Goal: Transaction & Acquisition: Subscribe to service/newsletter

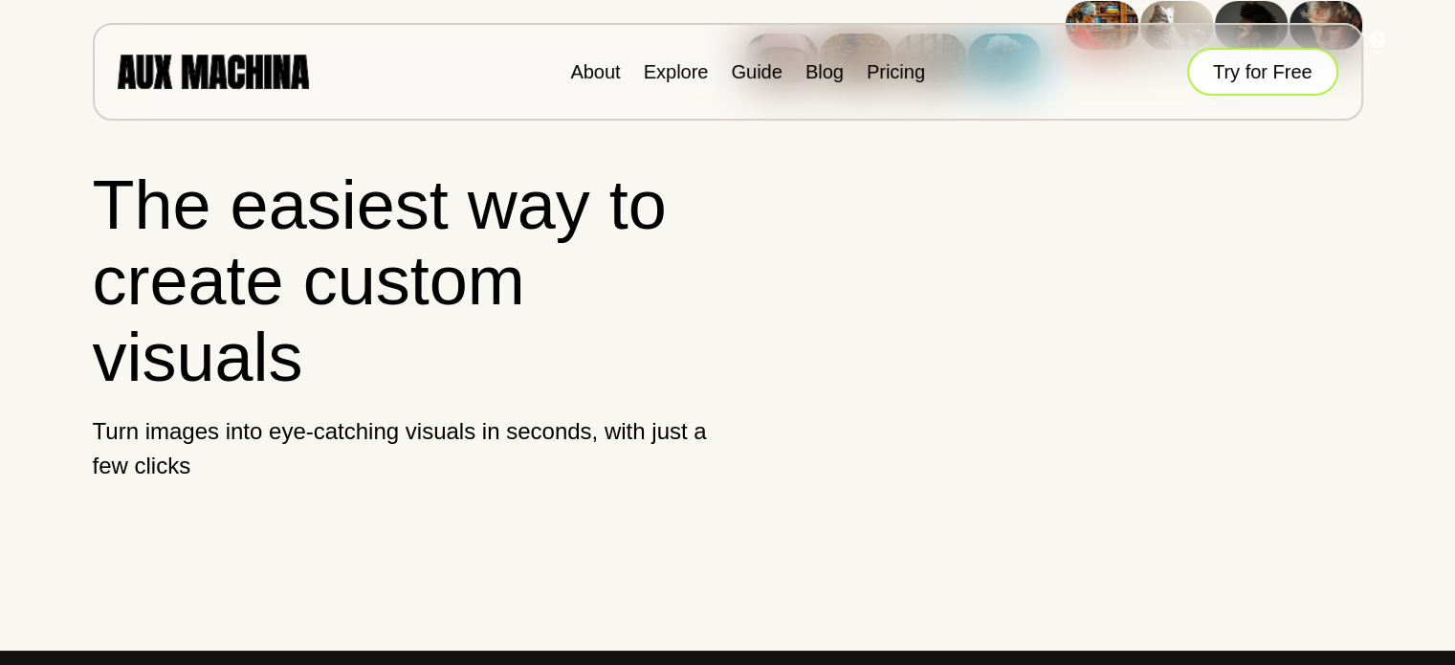
click at [1297, 59] on button "Try for Free" at bounding box center [1262, 72] width 151 height 48
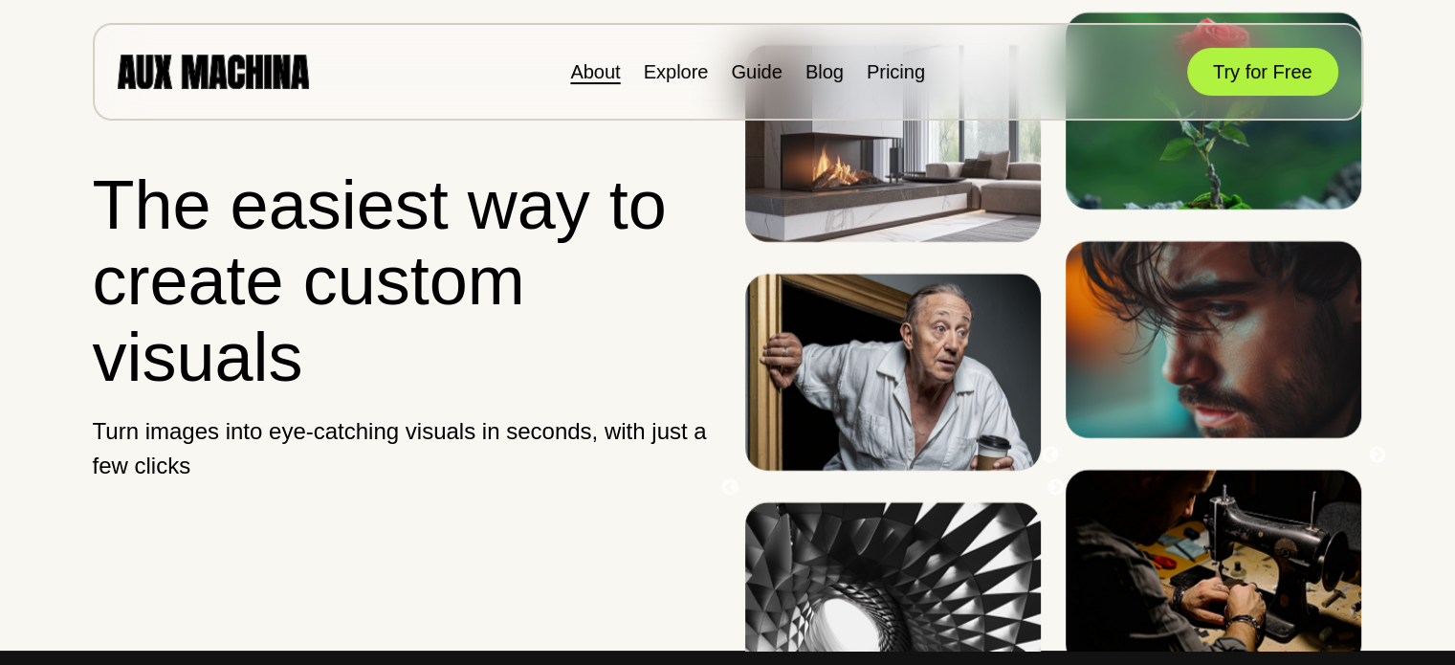
click at [581, 68] on link "About" at bounding box center [595, 71] width 50 height 21
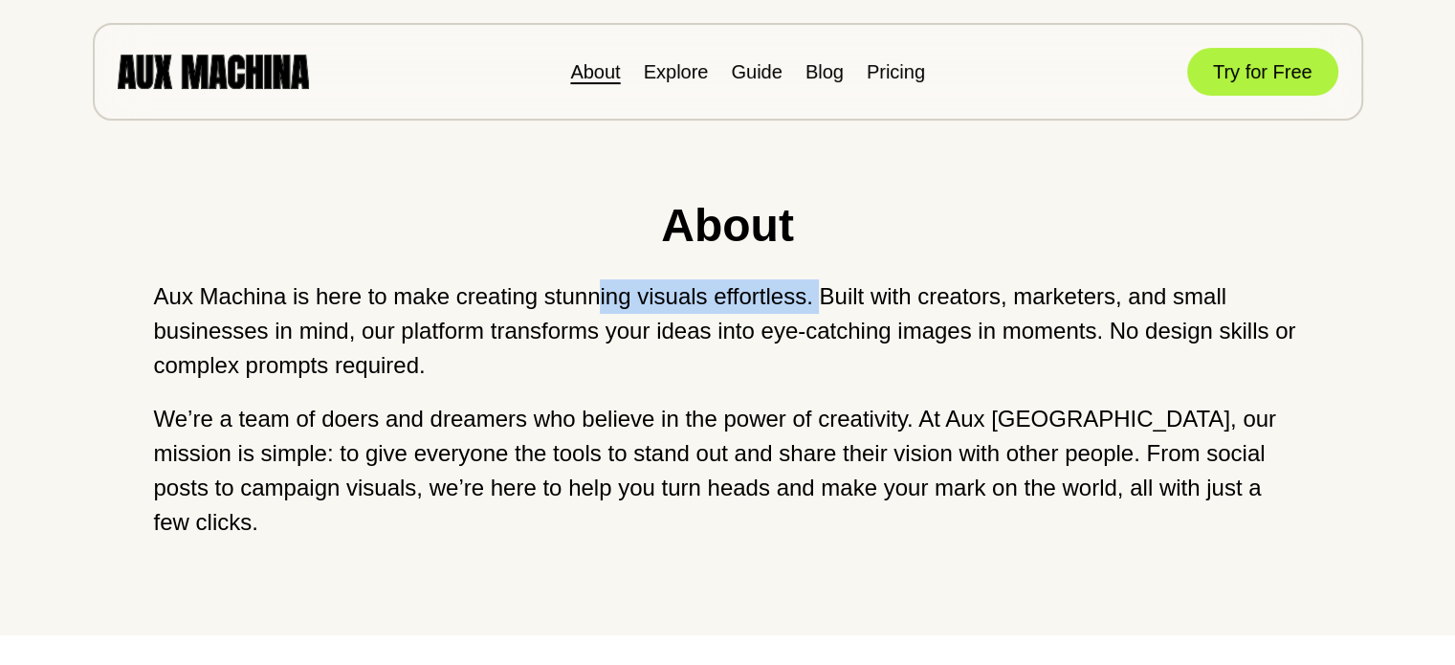
drag, startPoint x: 819, startPoint y: 292, endPoint x: 597, endPoint y: 299, distance: 222.1
click at [597, 299] on p "Aux Machina is here to make creating stunning visuals effortless. Built with cr…" at bounding box center [728, 330] width 1148 height 103
click at [559, 342] on p "Aux Machina is here to make creating stunning visuals effortless. Built with cr…" at bounding box center [728, 330] width 1148 height 103
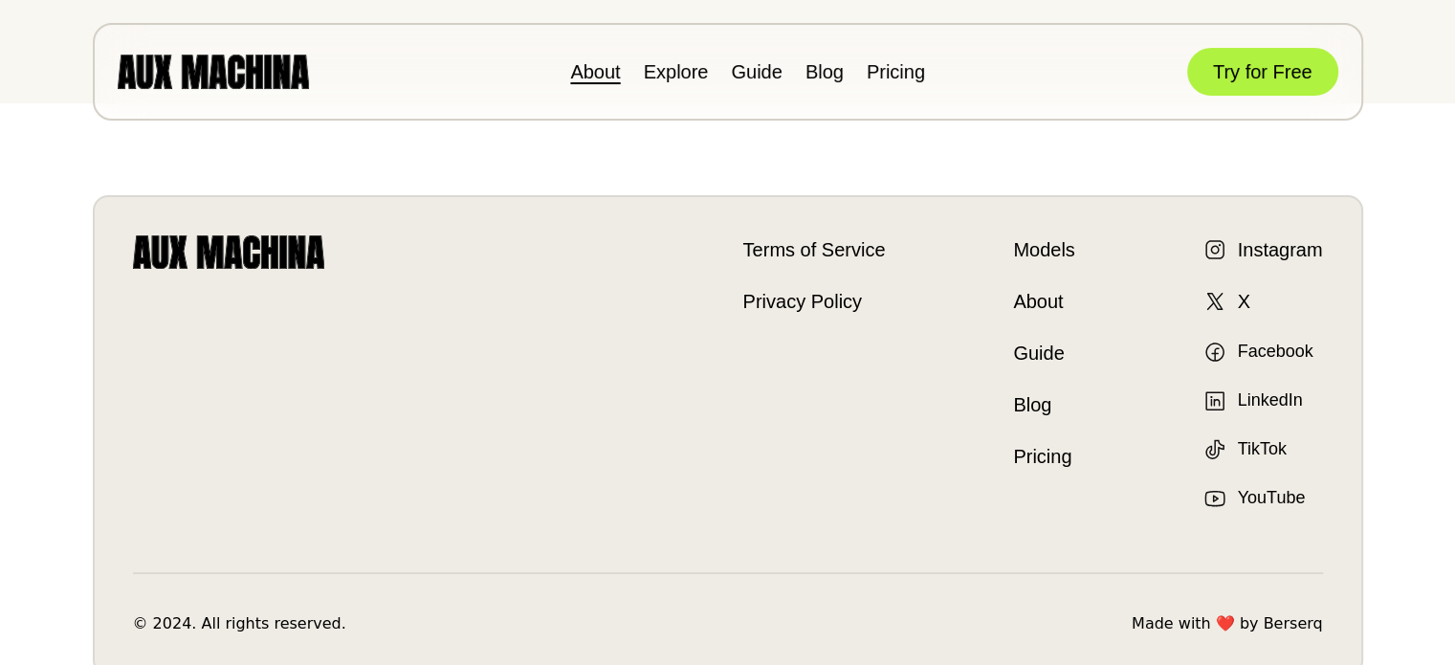
scroll to position [574, 0]
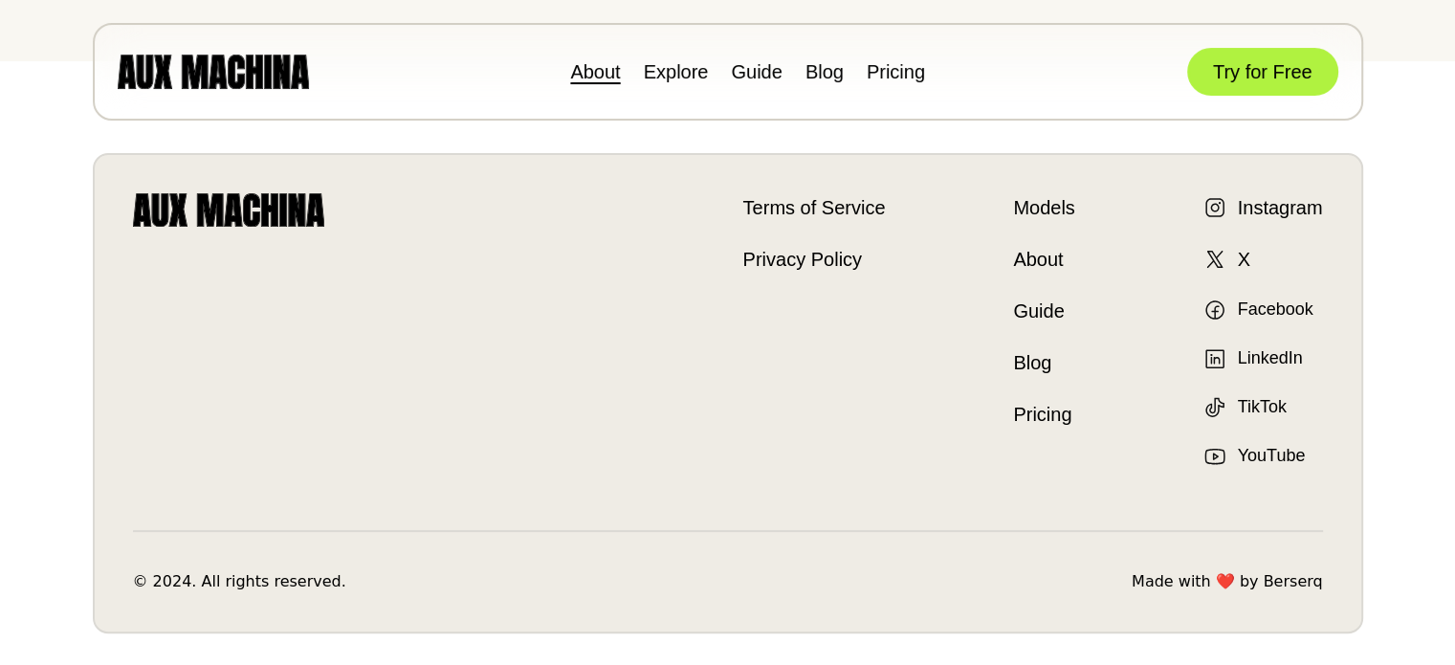
click at [1032, 245] on link "About" at bounding box center [1043, 259] width 61 height 29
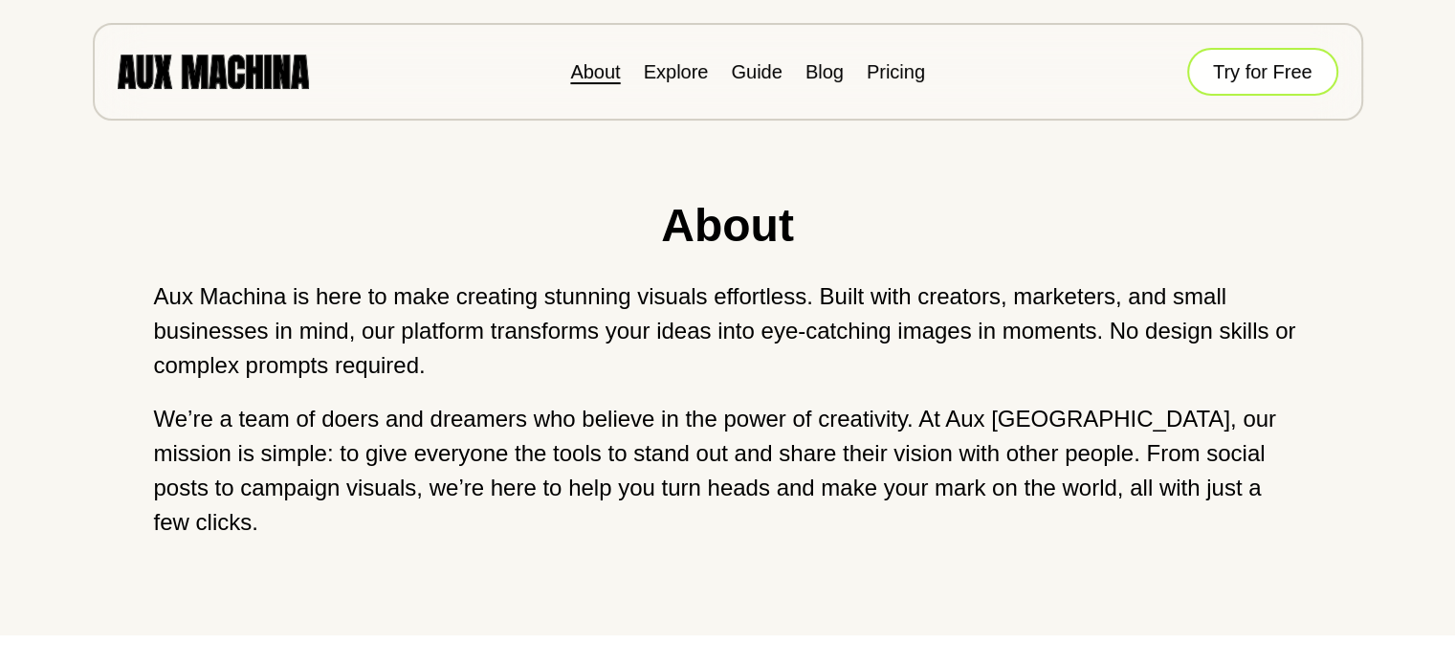
click at [1281, 89] on button "Try for Free" at bounding box center [1262, 72] width 151 height 48
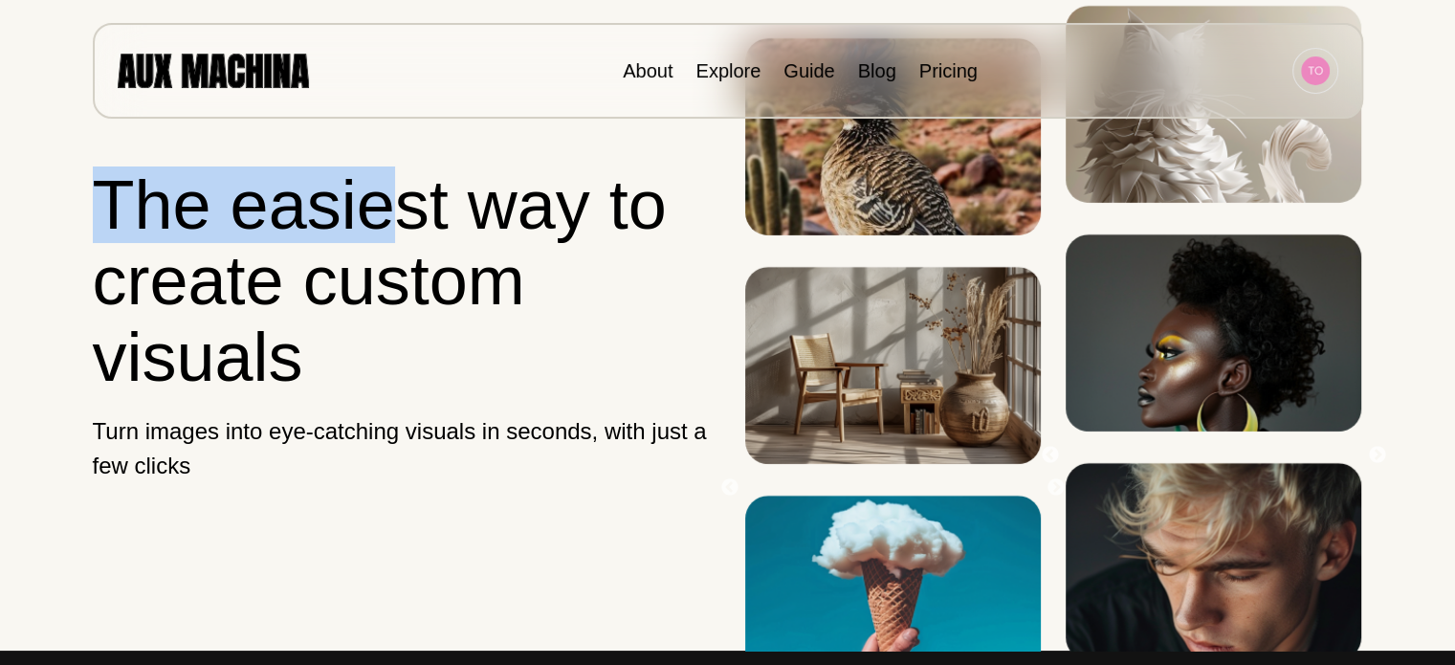
drag, startPoint x: 108, startPoint y: 190, endPoint x: 460, endPoint y: 223, distance: 353.6
click at [397, 223] on h1 "The easiest way to create custom visuals" at bounding box center [402, 281] width 619 height 228
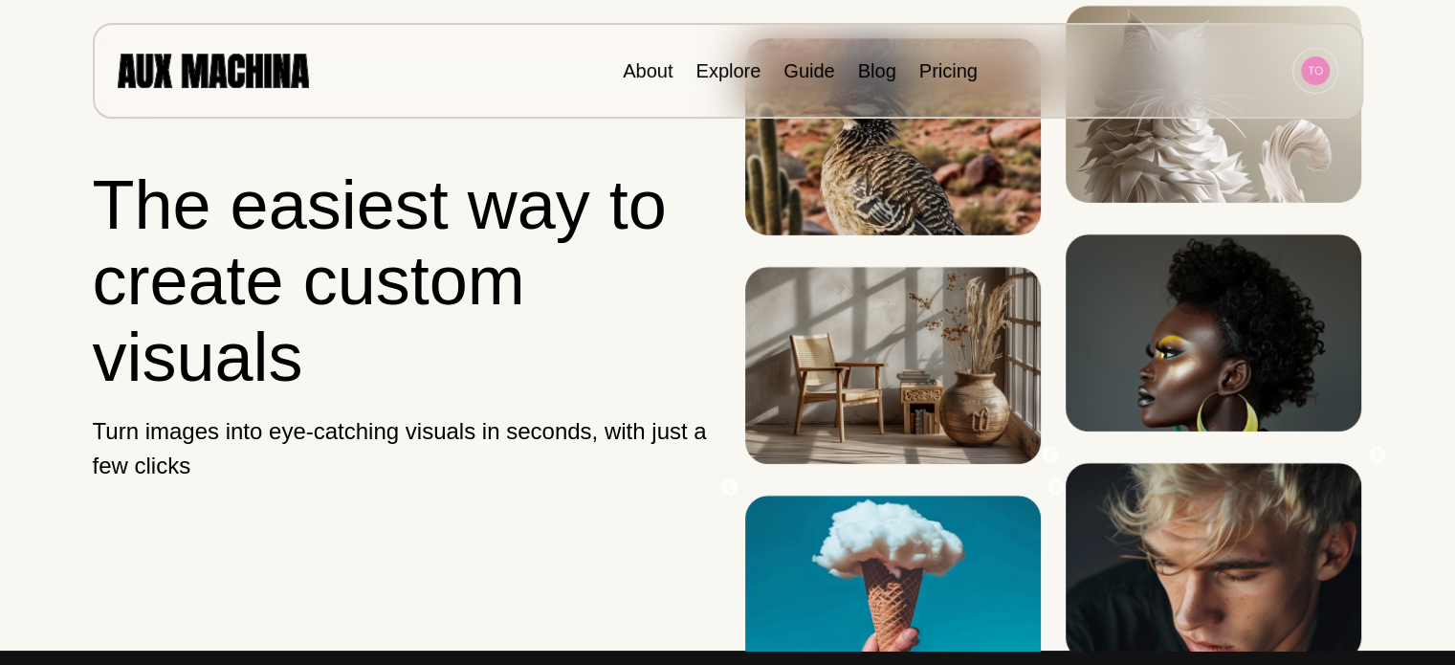
click at [499, 223] on h1 "The easiest way to create custom visuals" at bounding box center [402, 281] width 619 height 228
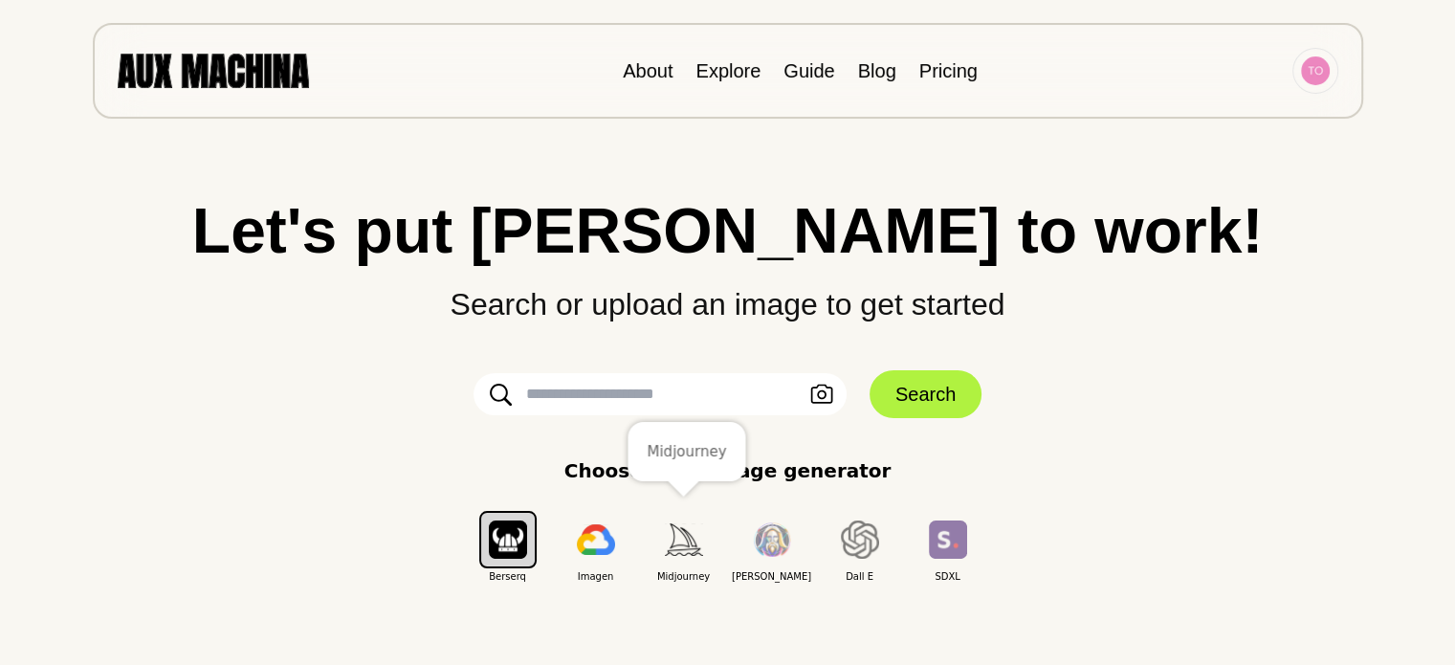
click at [689, 542] on img "button" at bounding box center [684, 539] width 38 height 32
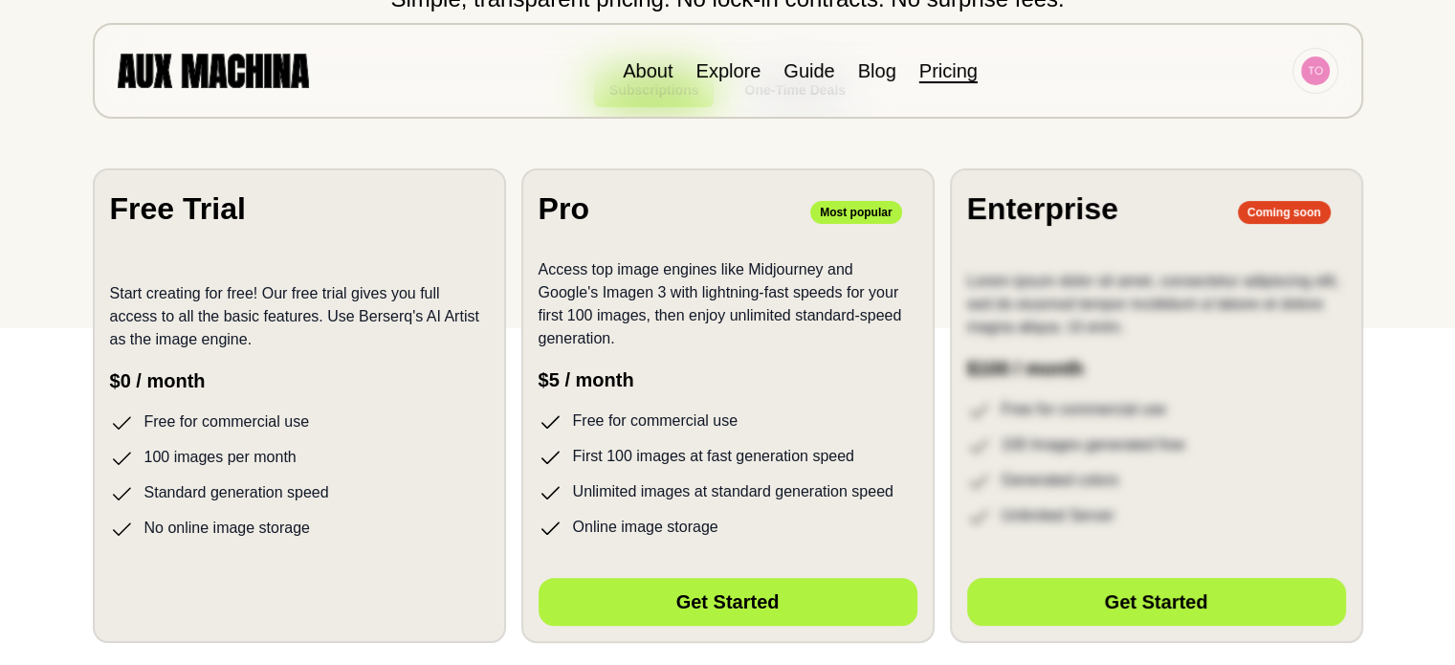
scroll to position [383, 0]
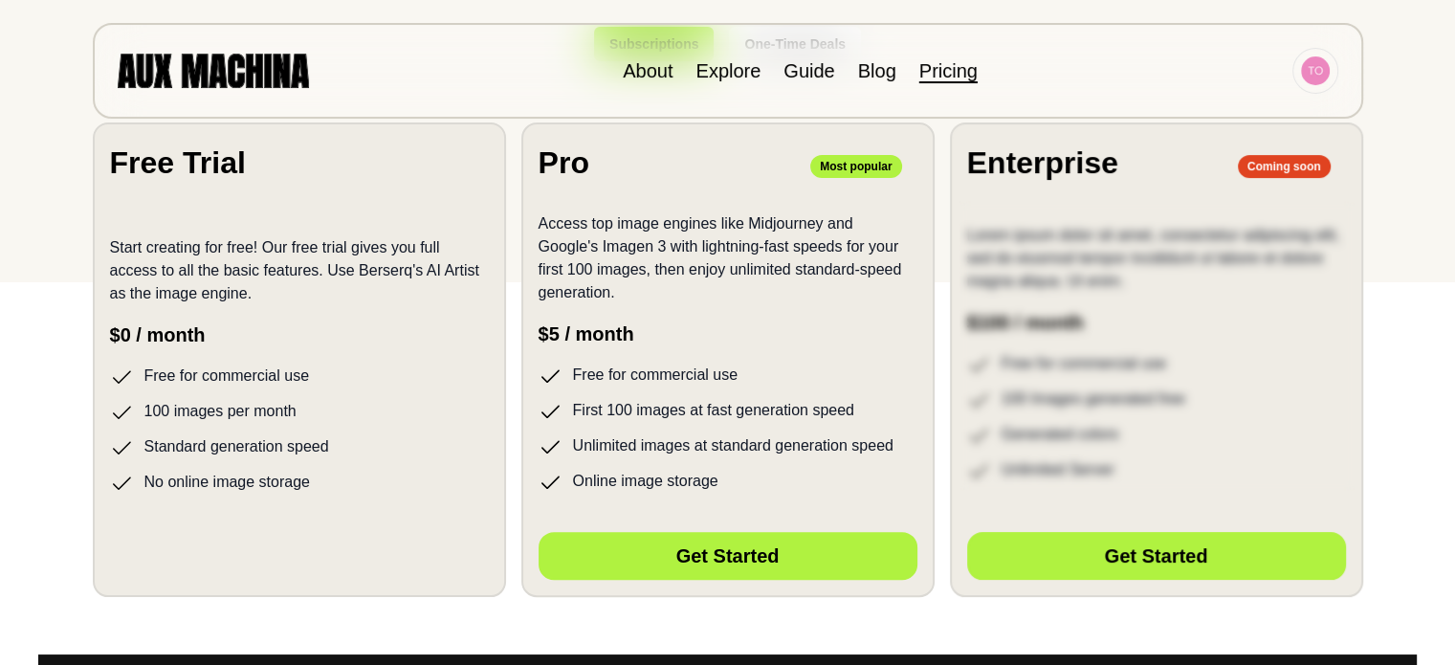
click at [205, 400] on li "100 images per month" at bounding box center [299, 412] width 379 height 24
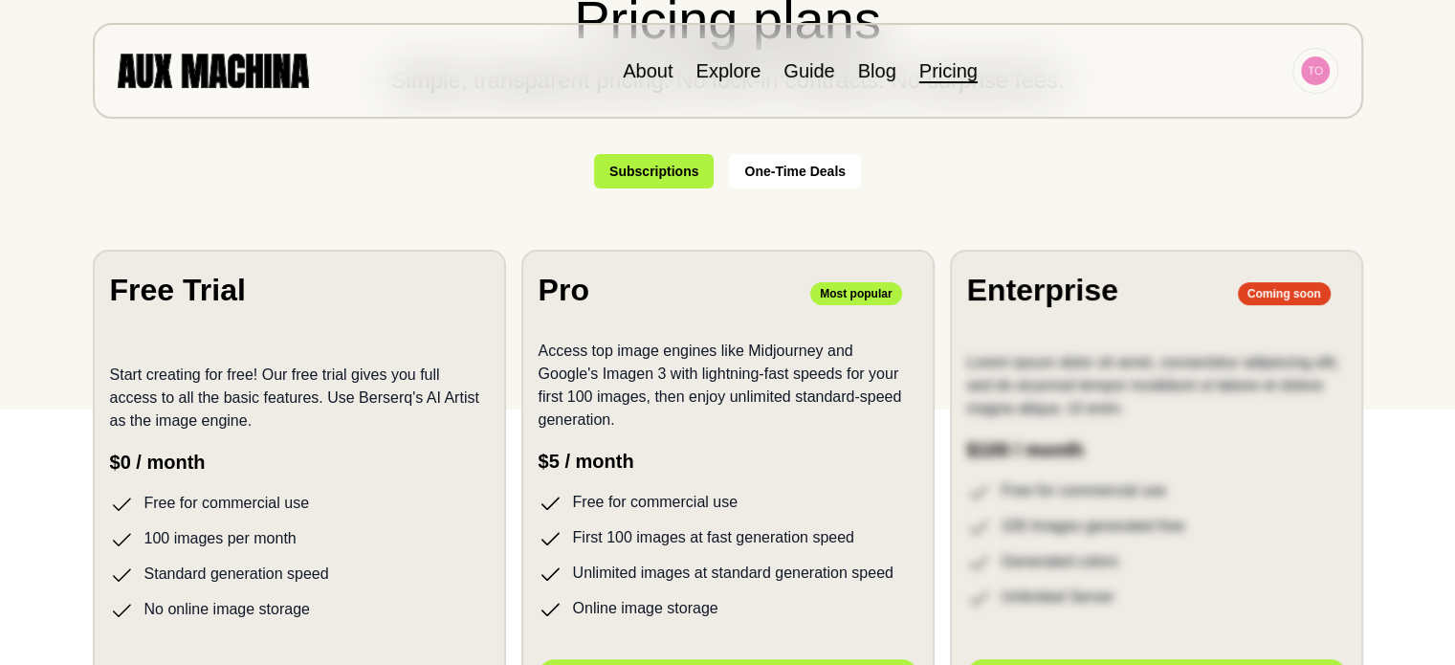
scroll to position [287, 0]
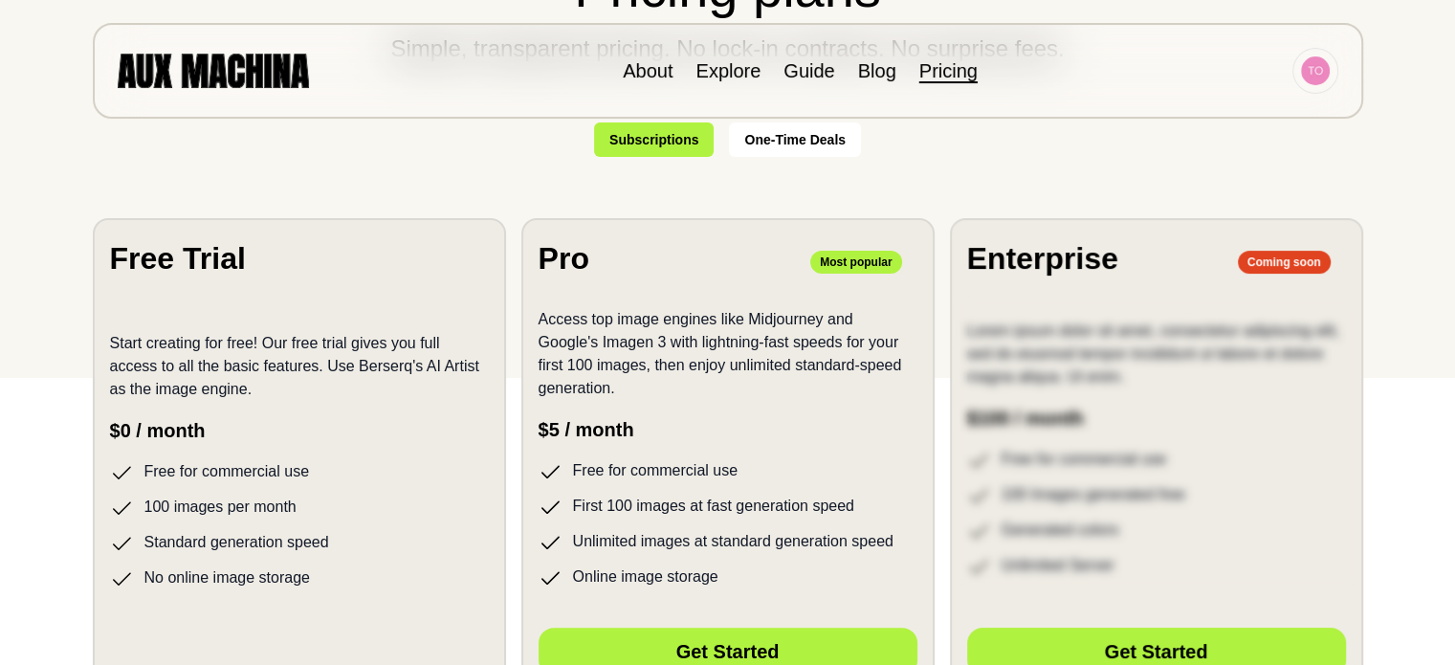
click at [196, 424] on p "$0 / month" at bounding box center [299, 430] width 379 height 29
